Goal: Transaction & Acquisition: Purchase product/service

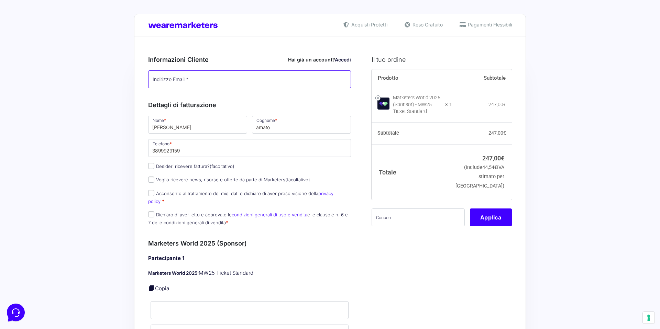
type input "Elio"
